Goal: Task Accomplishment & Management: Manage account settings

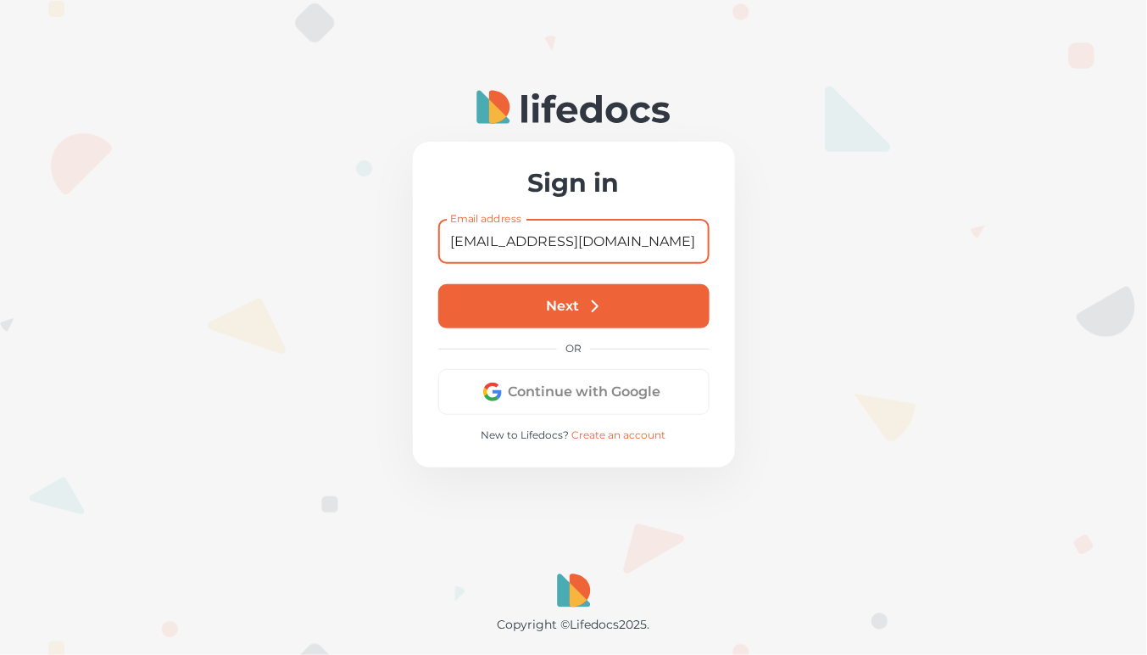
type input "[EMAIL_ADDRESS][DOMAIN_NAME]"
click at [584, 299] on button "Next" at bounding box center [573, 306] width 271 height 44
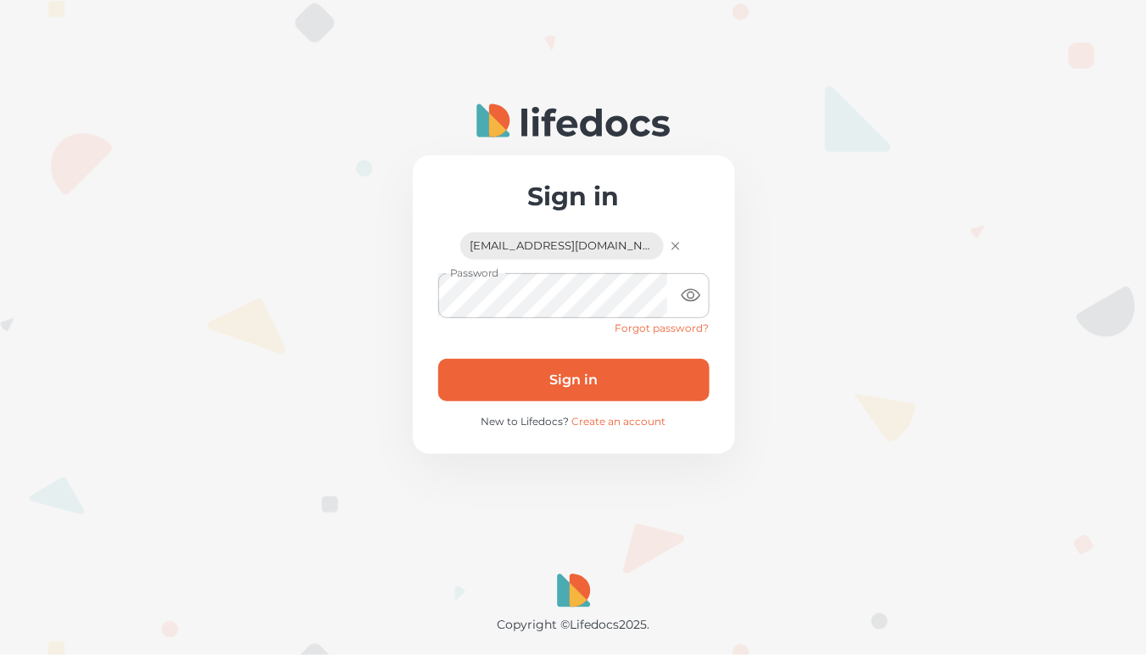
click at [577, 379] on button "Sign in" at bounding box center [573, 380] width 271 height 42
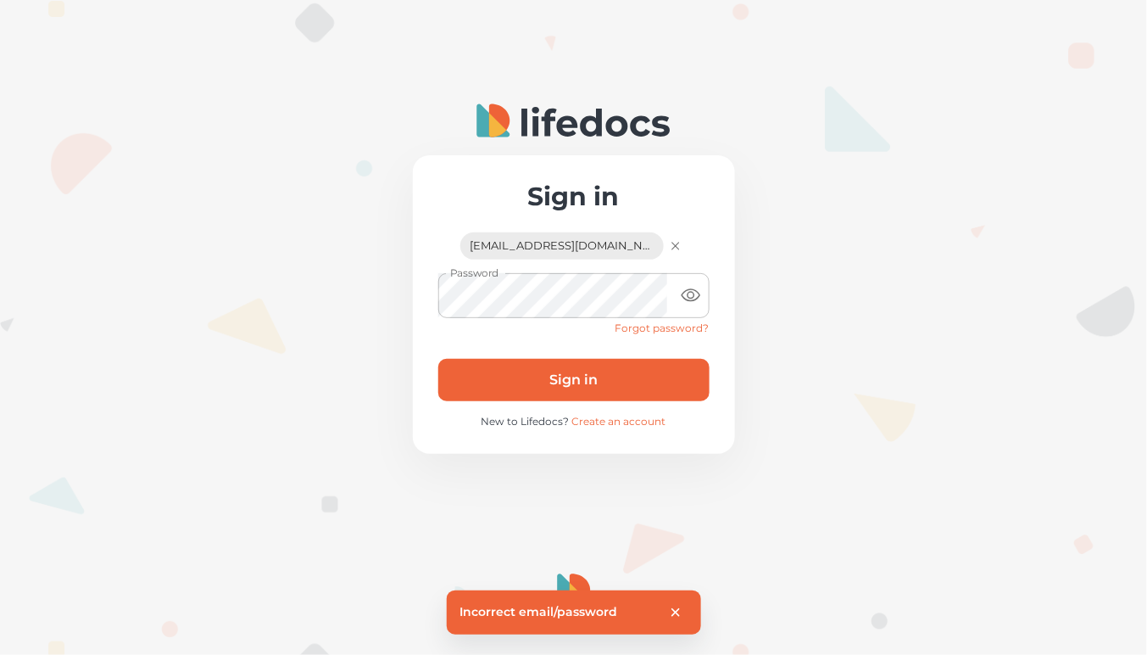
click at [668, 244] on icon "button" at bounding box center [675, 245] width 15 height 15
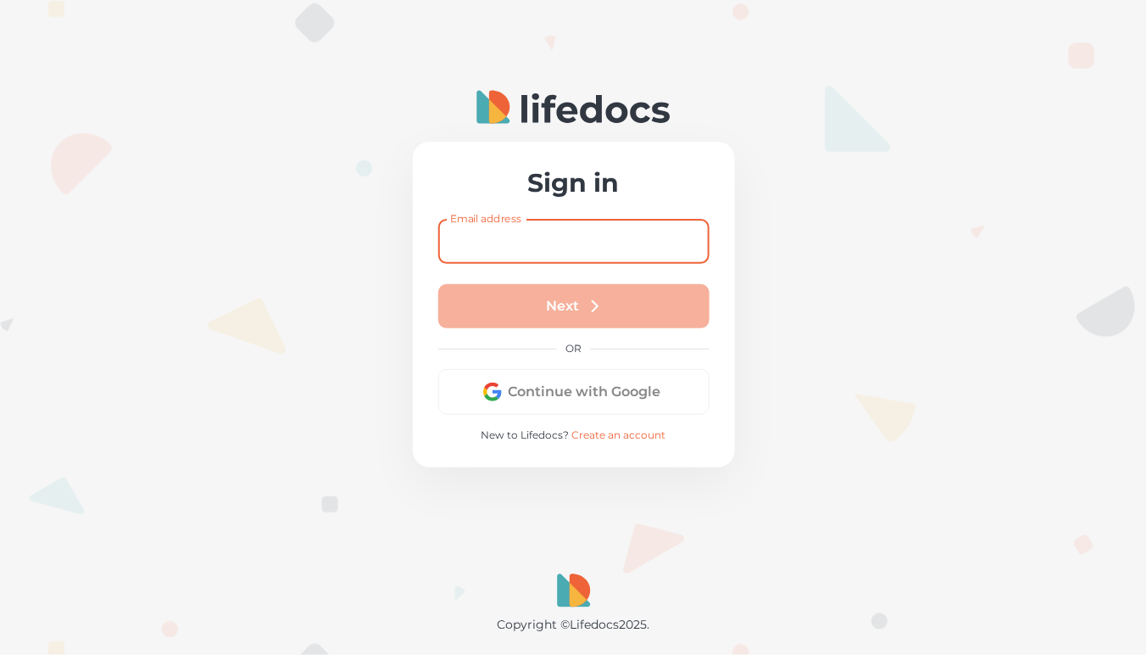
click at [541, 255] on input "Email address" at bounding box center [573, 241] width 271 height 45
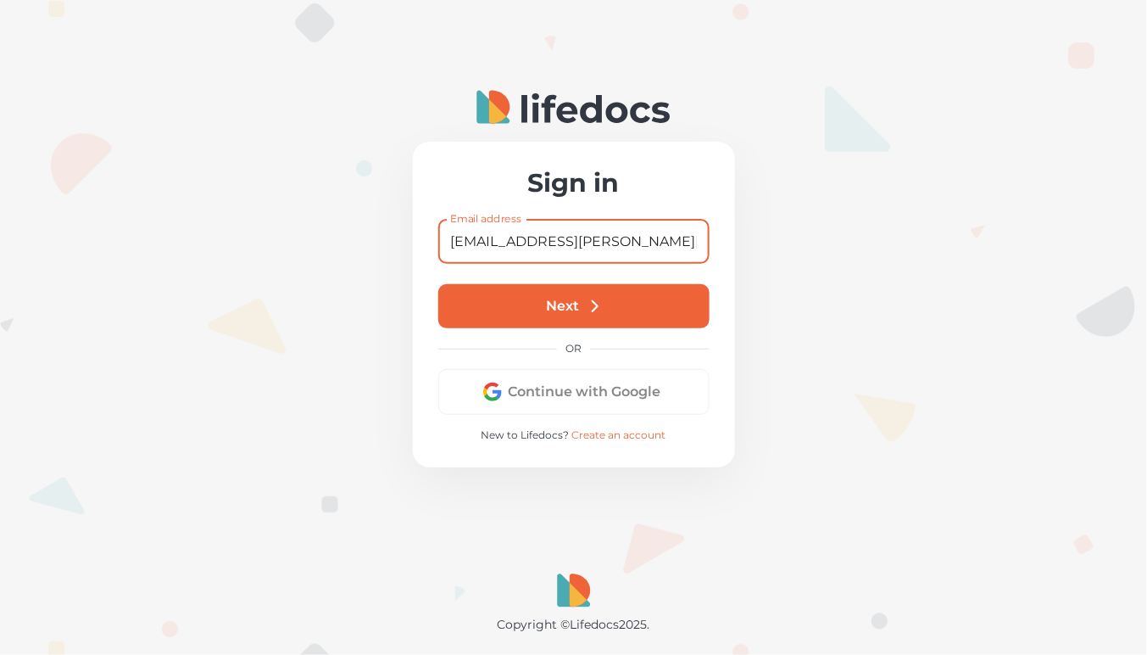
type input "[EMAIL_ADDRESS][PERSON_NAME][DOMAIN_NAME]"
click at [544, 300] on button "Next" at bounding box center [573, 306] width 271 height 44
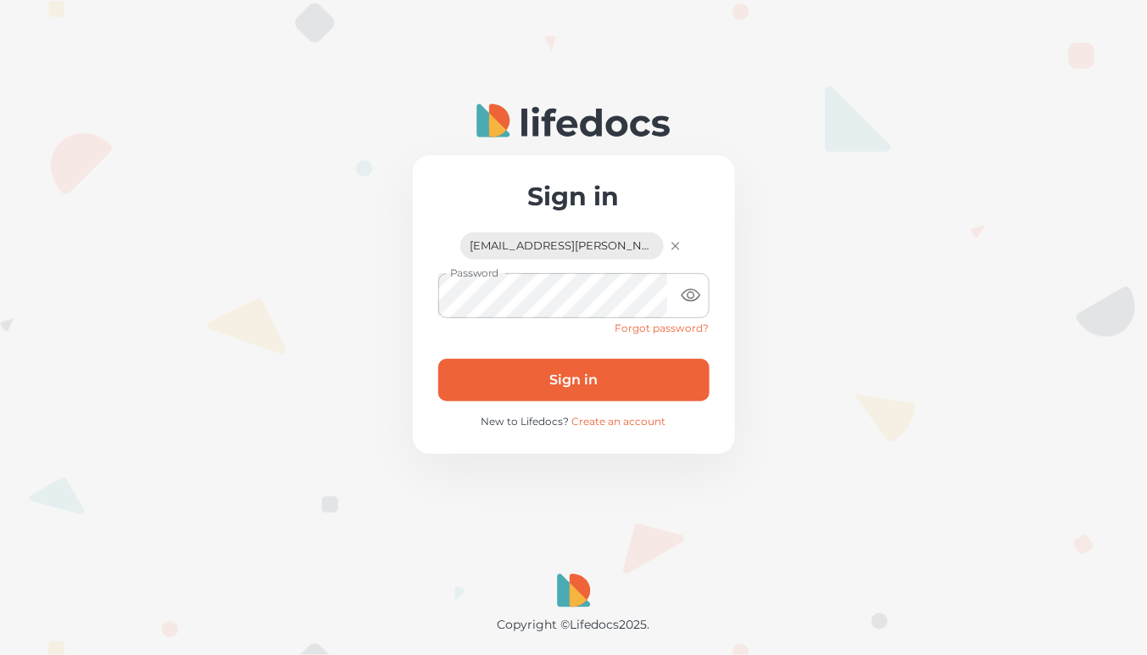
click at [572, 371] on button "Sign in" at bounding box center [573, 380] width 271 height 42
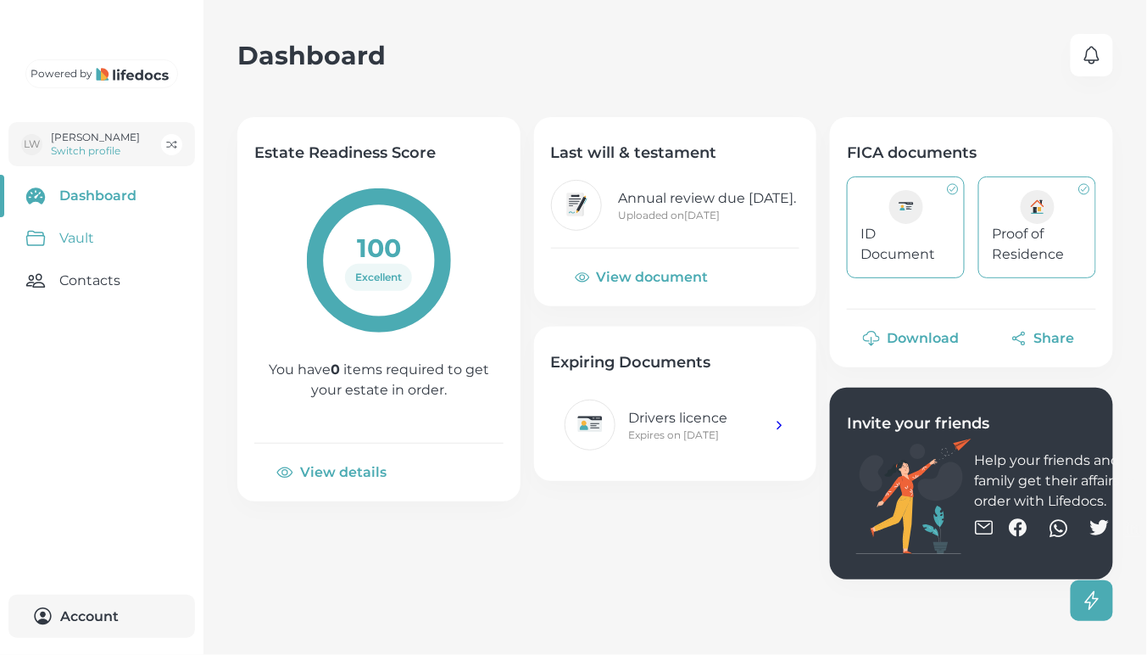
click at [77, 259] on link "Vault" at bounding box center [102, 238] width 204 height 42
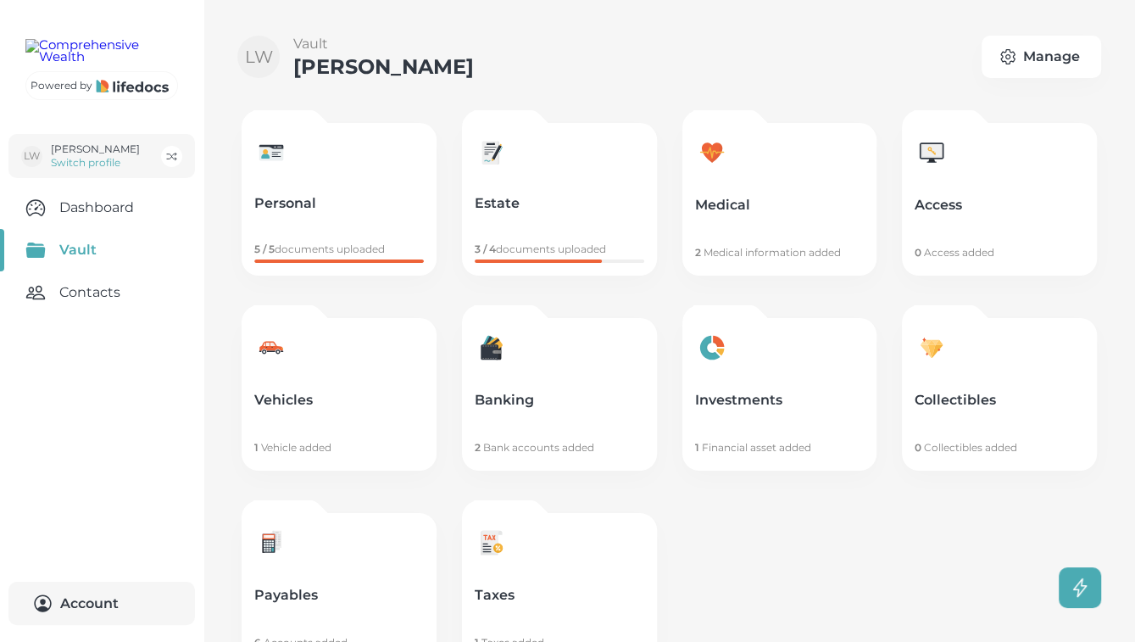
click at [356, 573] on link "Payables 6 Accounts added" at bounding box center [339, 589] width 195 height 153
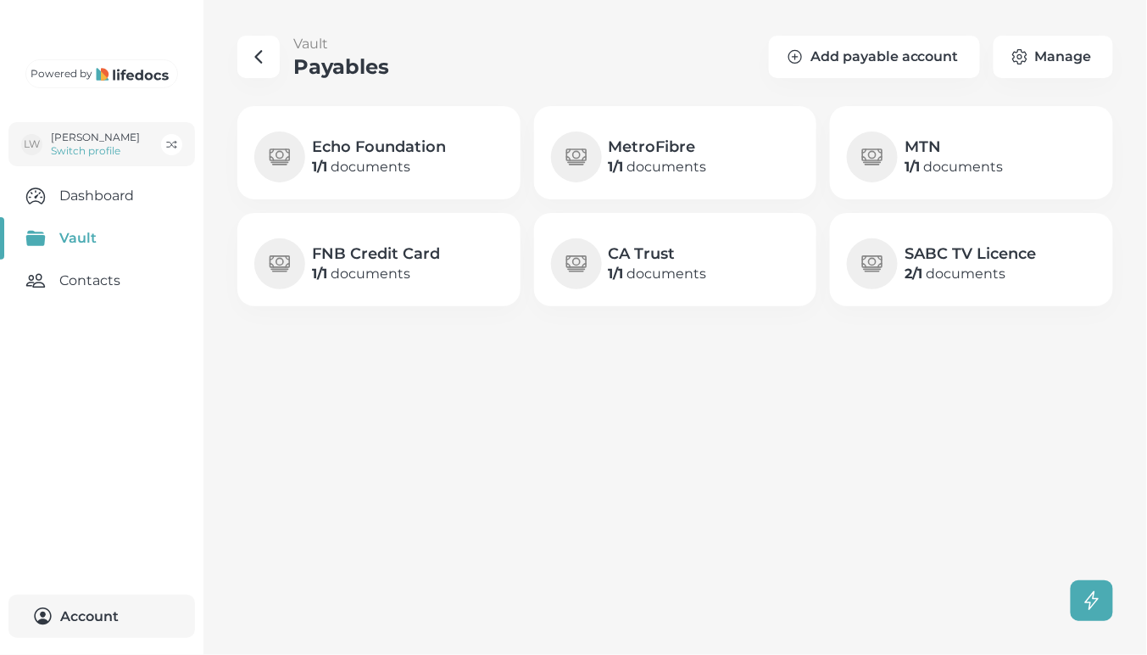
click at [965, 183] on div "MTN 1 / 1 documents" at bounding box center [971, 152] width 283 height 93
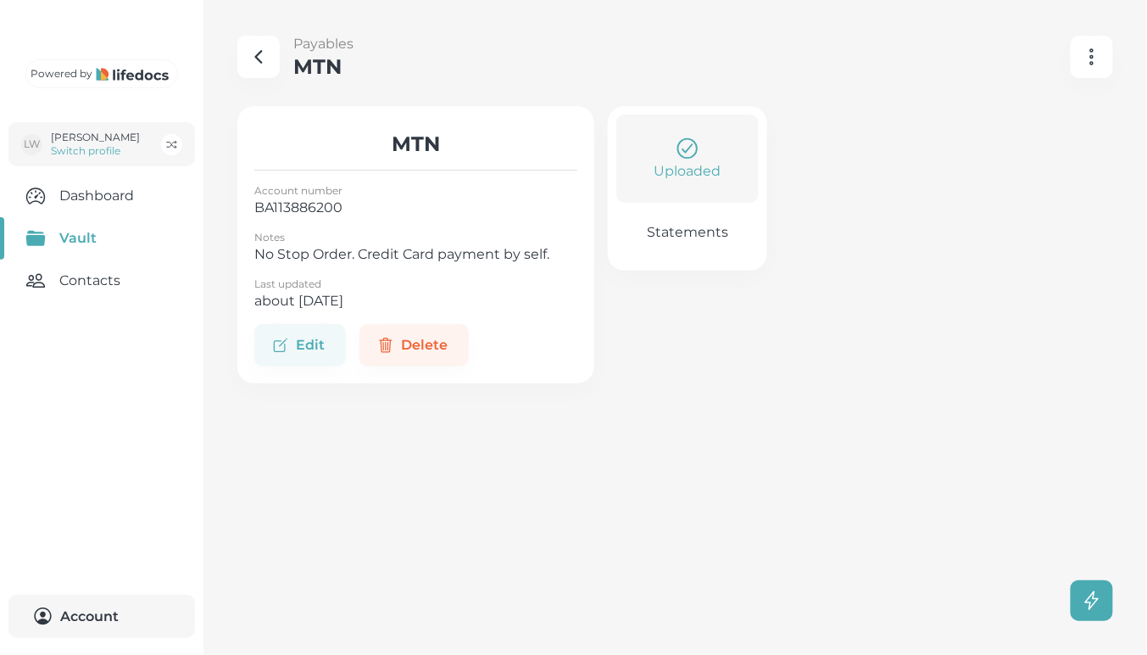
click at [691, 230] on p "Statements" at bounding box center [687, 232] width 81 height 17
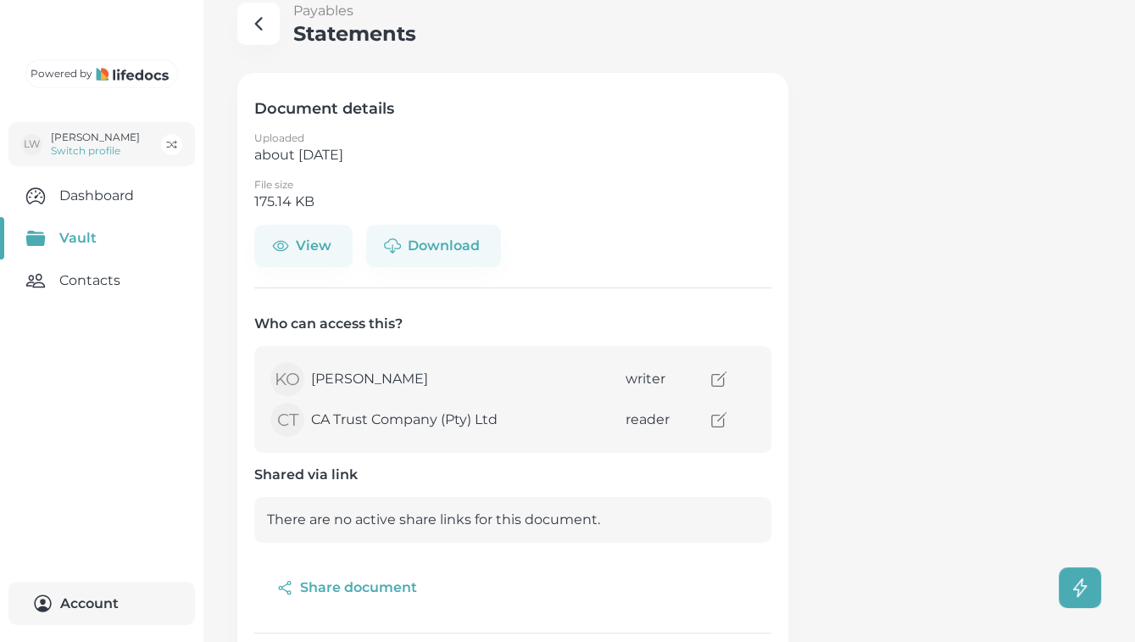
scroll to position [142, 0]
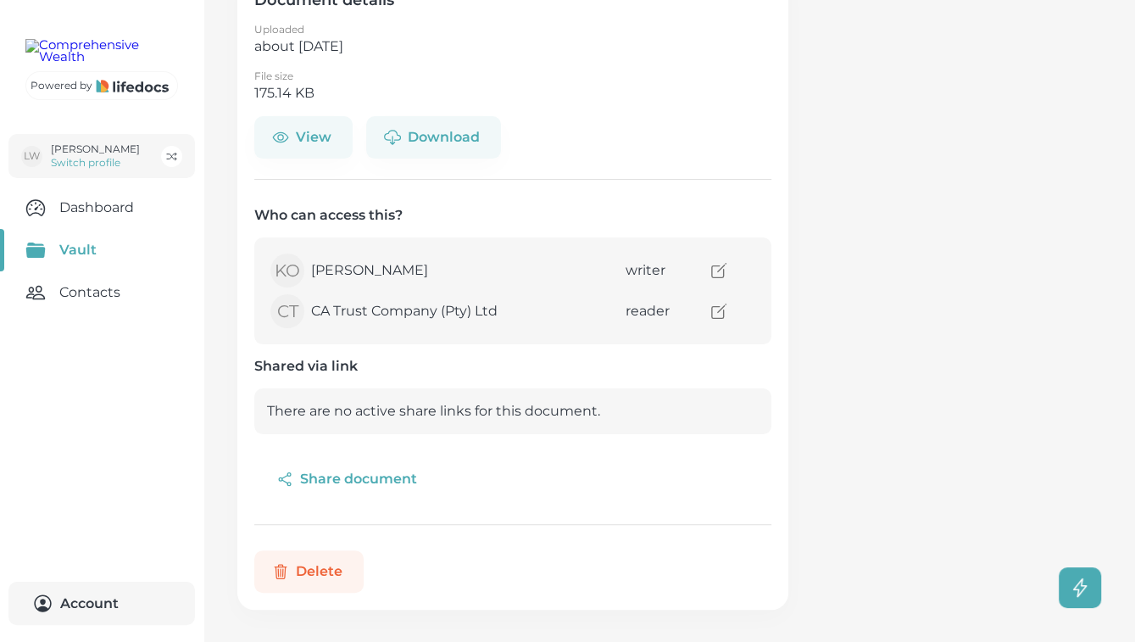
click at [335, 562] on button "Delete" at bounding box center [308, 571] width 109 height 42
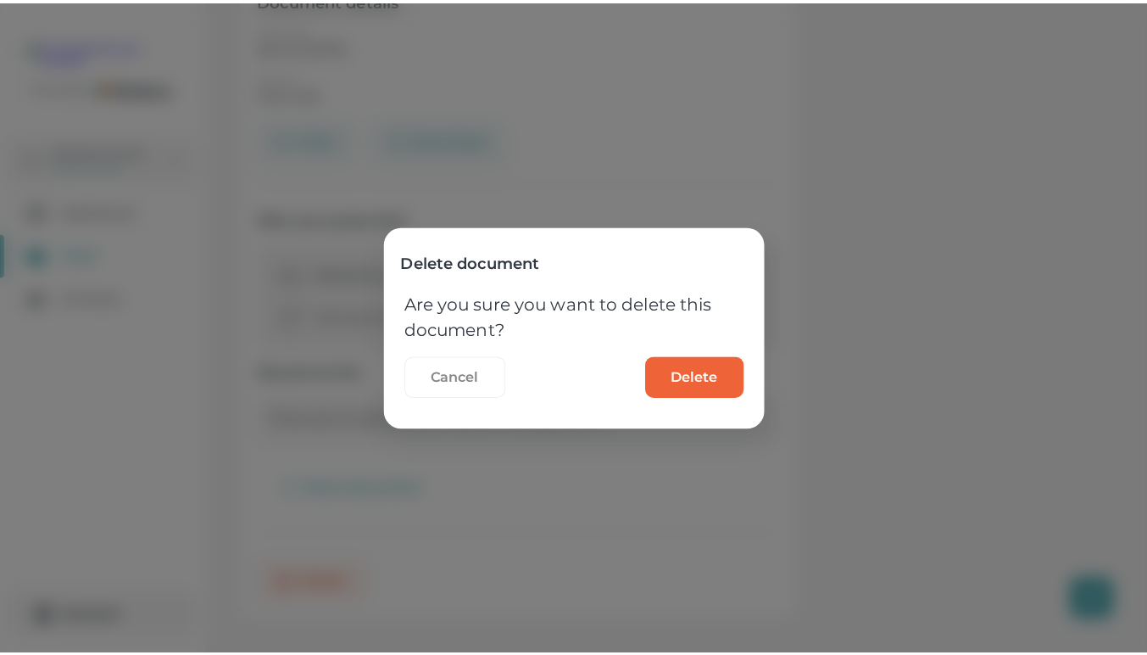
scroll to position [129, 0]
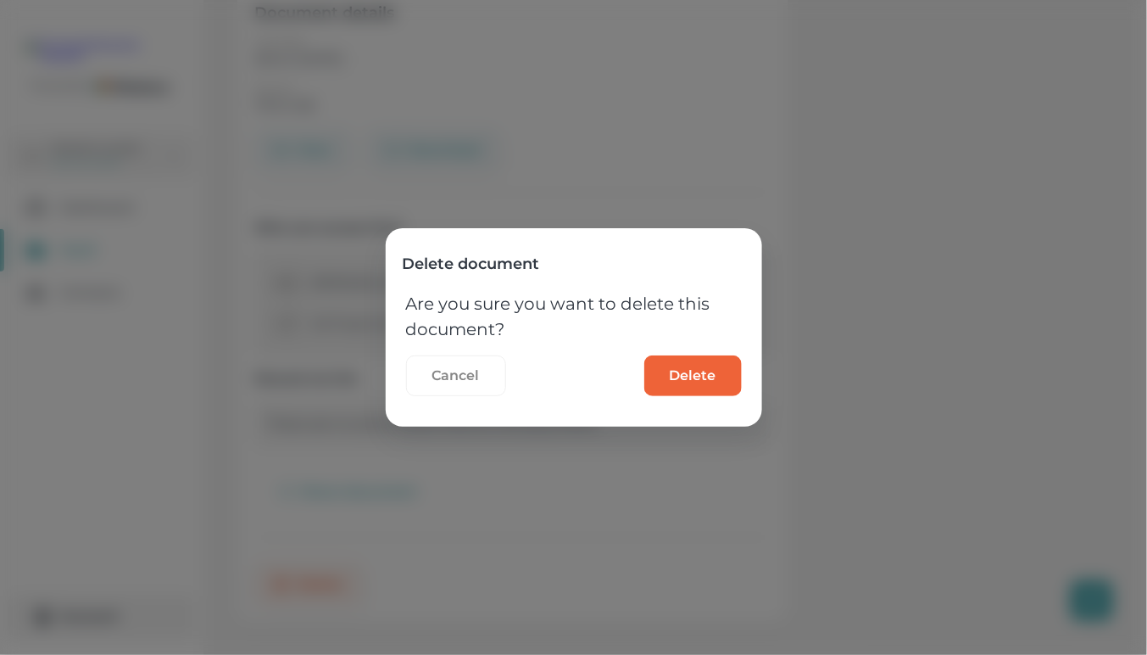
click at [679, 377] on button "Delete" at bounding box center [693, 375] width 98 height 41
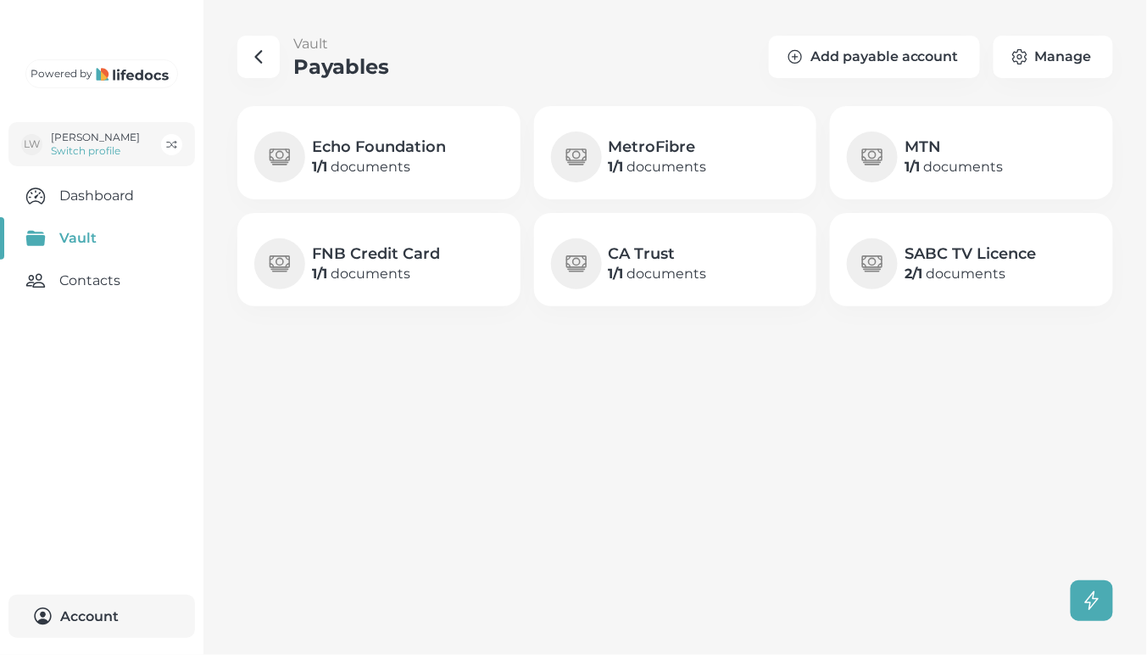
click at [909, 144] on h4 "MTN" at bounding box center [954, 147] width 98 height 20
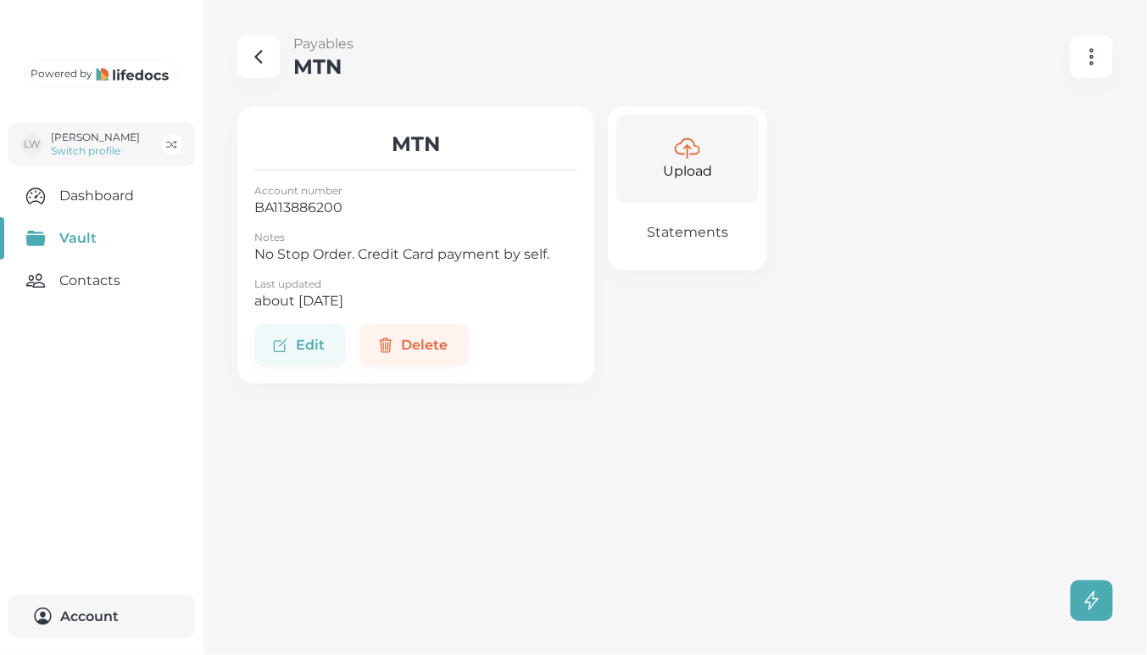
click at [691, 165] on p "Upload" at bounding box center [687, 171] width 49 height 20
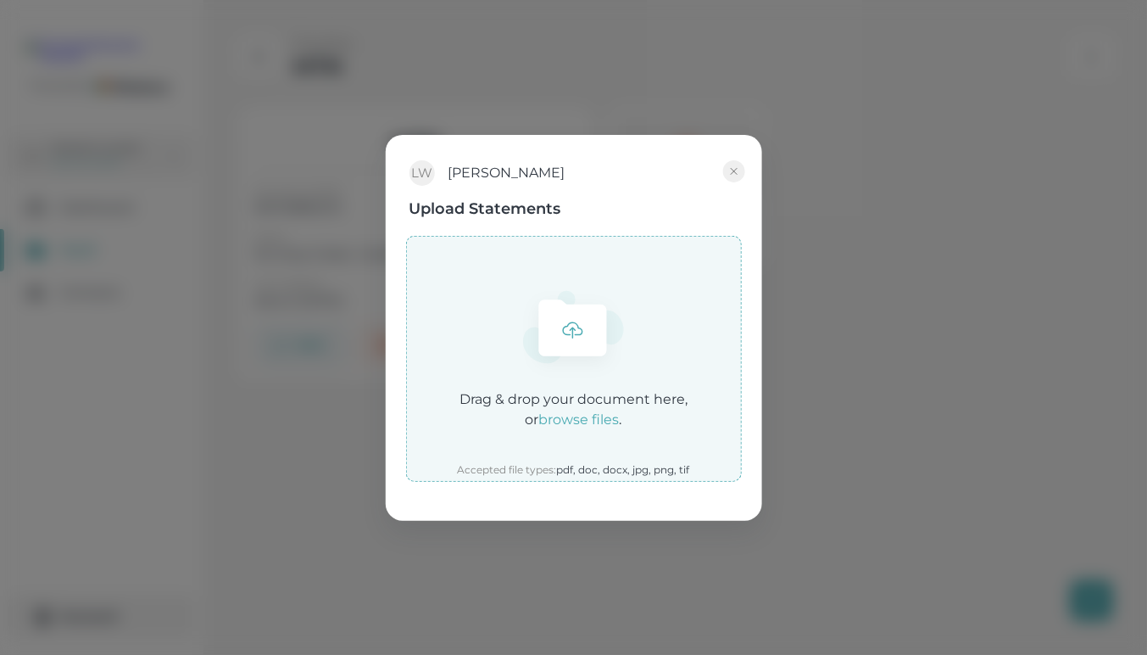
click at [583, 417] on em "browse files" at bounding box center [579, 419] width 81 height 16
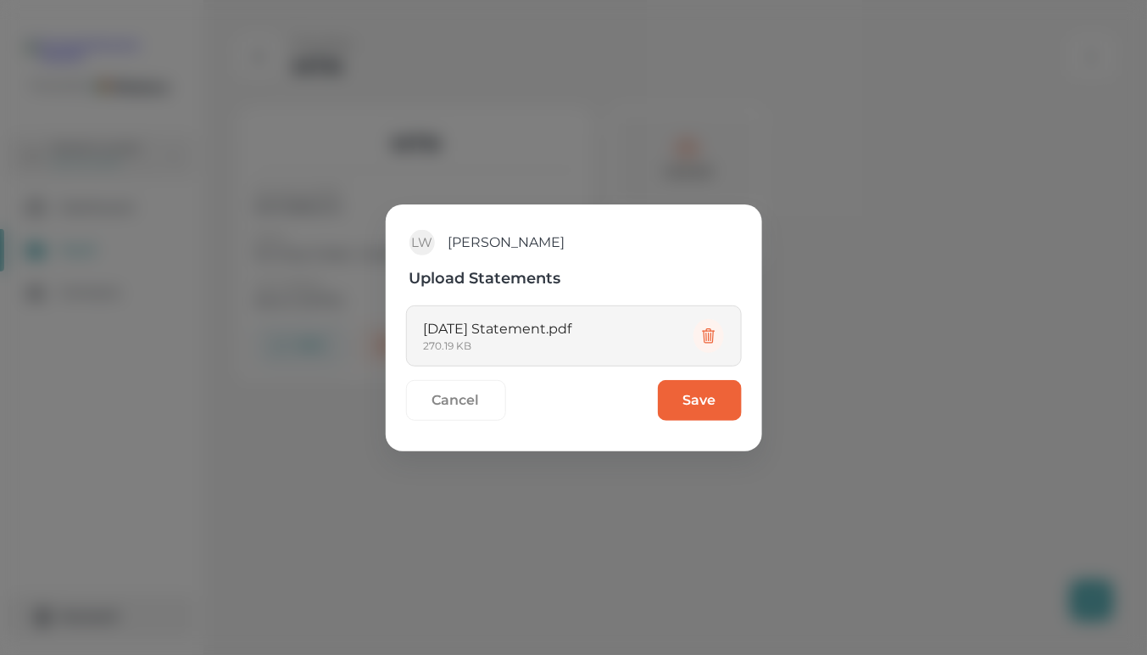
click at [689, 408] on button "Save" at bounding box center [700, 400] width 84 height 41
